Goal: Information Seeking & Learning: Get advice/opinions

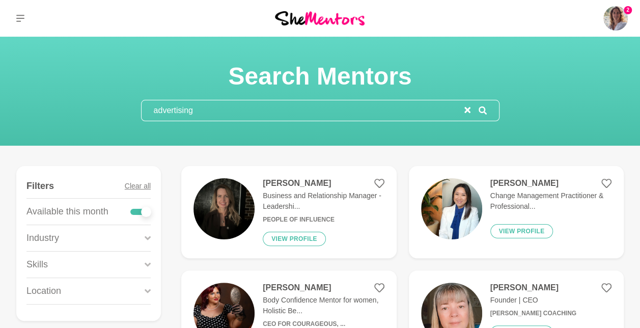
drag, startPoint x: 200, startPoint y: 110, endPoint x: 103, endPoint y: 118, distance: 96.6
click at [103, 118] on div "Search Mentors advertising" at bounding box center [320, 91] width 616 height 60
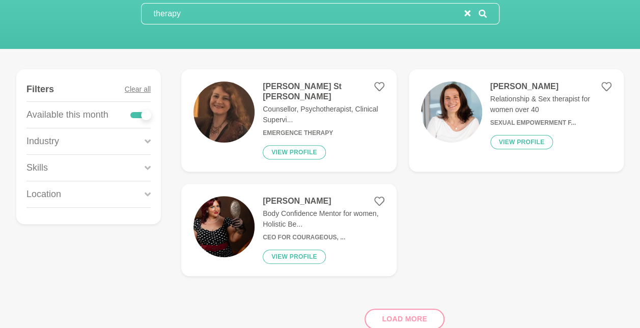
scroll to position [106, 0]
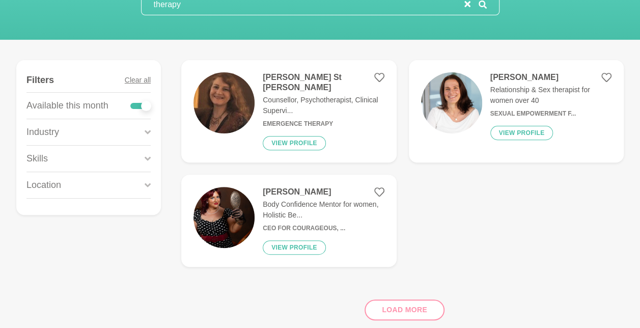
type input "therapy"
click at [310, 95] on p "Counsellor, Psychotherapist, Clinical Supervi..." at bounding box center [323, 105] width 121 height 21
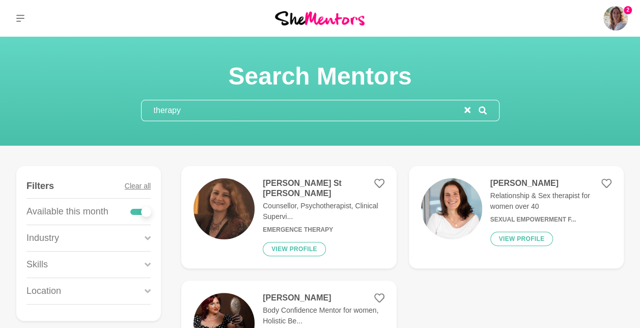
click at [248, 110] on input "therapy" at bounding box center [303, 110] width 323 height 20
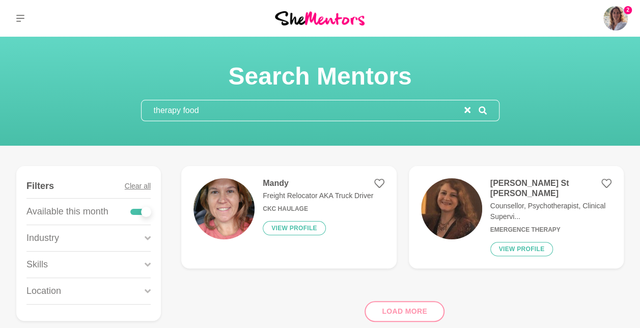
type input "therapy food"
click at [514, 201] on p "Counsellor, Psychotherapist, Clinical Supervi..." at bounding box center [550, 211] width 121 height 21
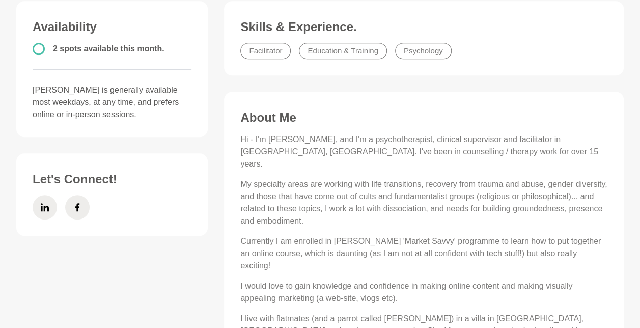
scroll to position [268, 0]
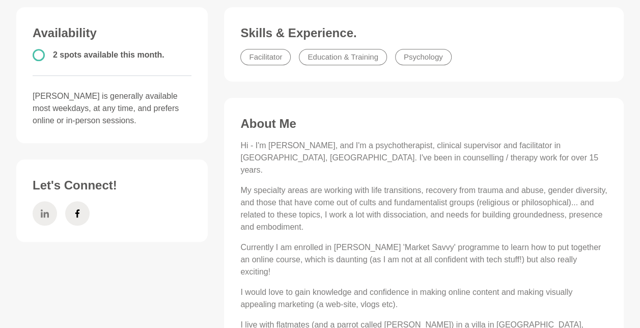
click at [40, 214] on span at bounding box center [45, 213] width 24 height 24
